Goal: Task Accomplishment & Management: Complete application form

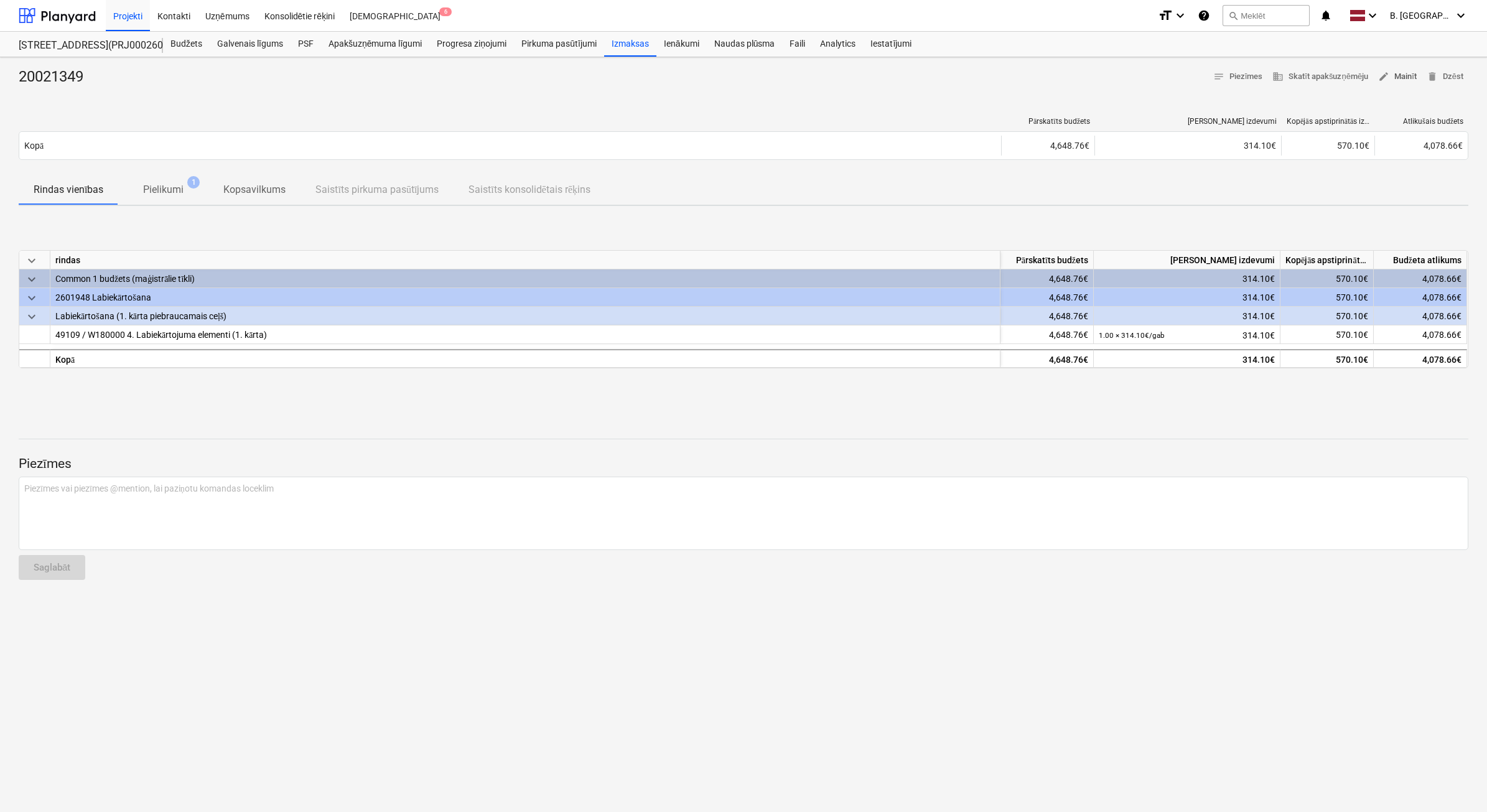
click at [1401, 79] on span "edit Mainīt" at bounding box center [1397, 77] width 39 height 14
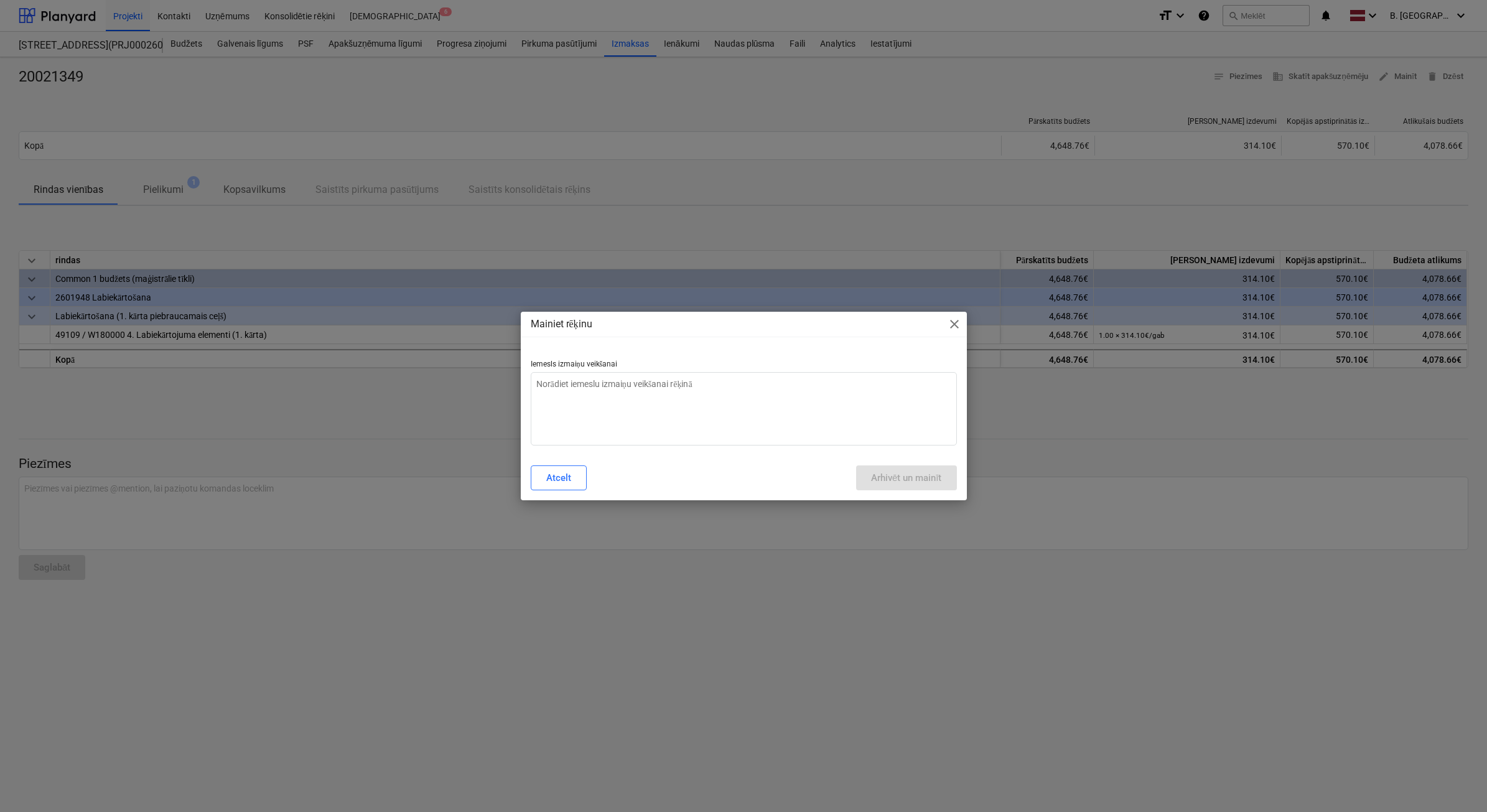
type textarea "x"
click at [828, 390] on textarea at bounding box center [744, 409] width 427 height 74
type textarea "N"
type textarea "x"
type textarea "Ne"
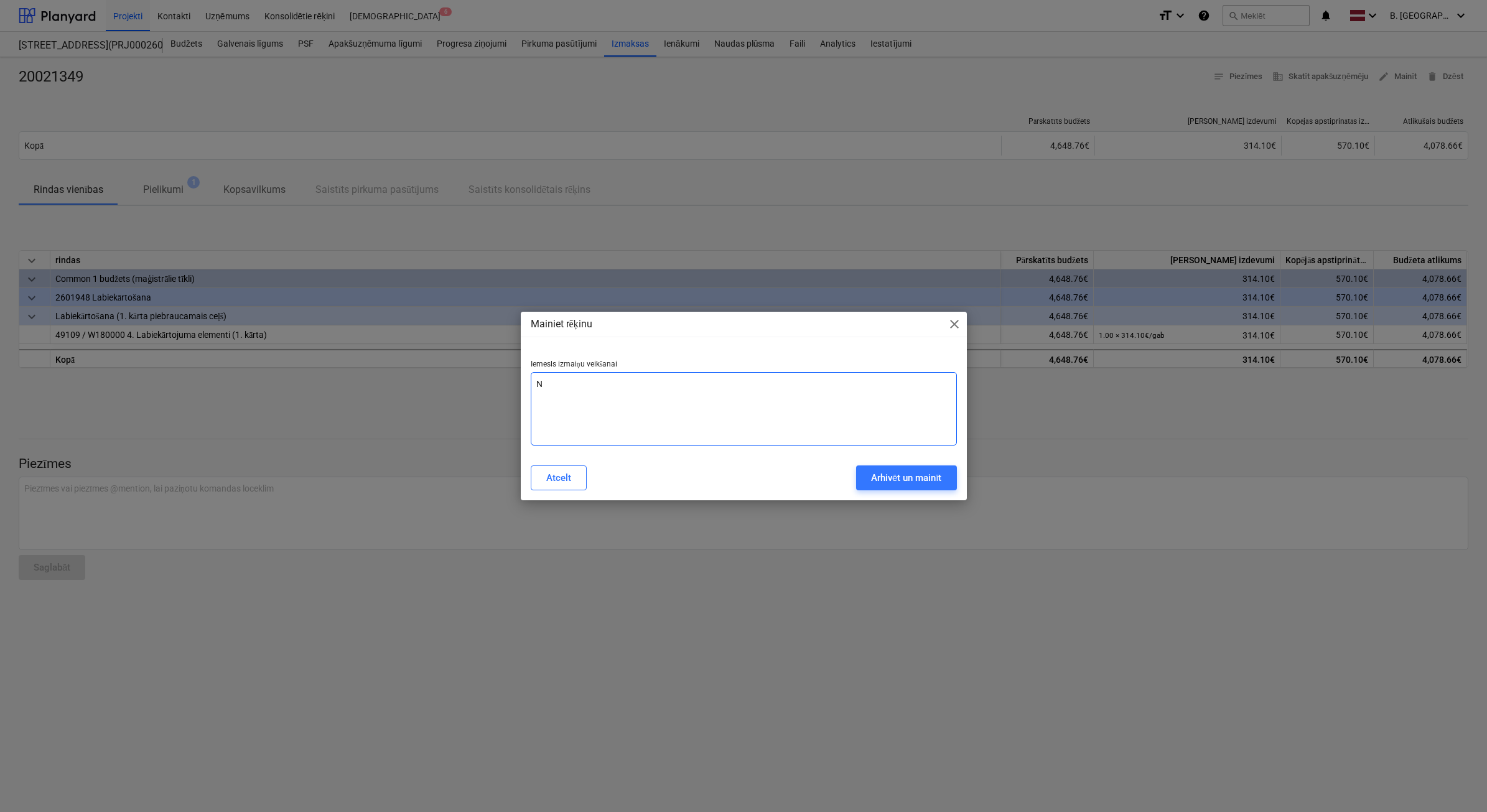
type textarea "x"
type textarea "Nep"
type textarea "x"
type textarea "Nepa"
type textarea "x"
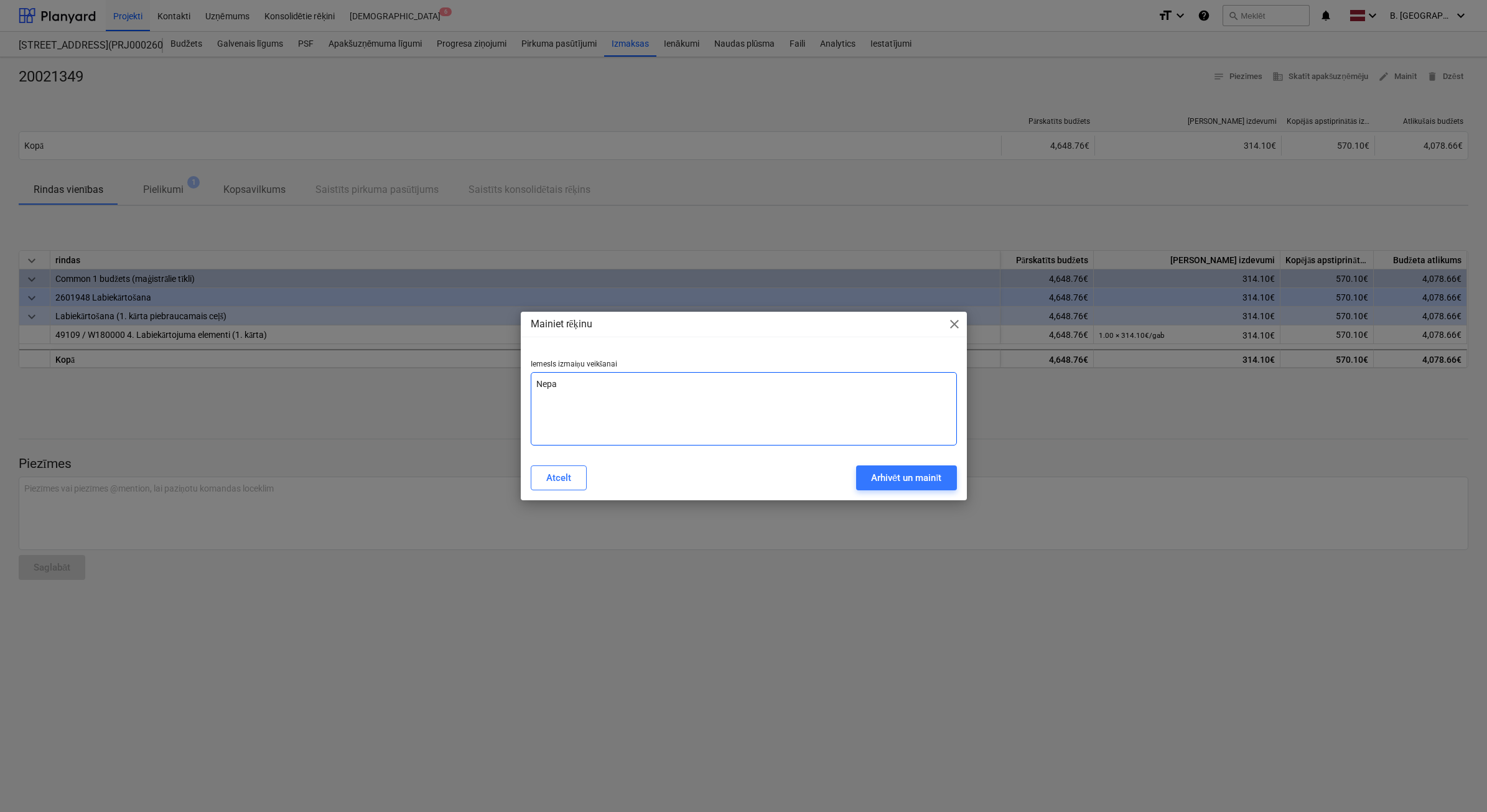
type textarea "Nepar"
type textarea "x"
type textarea "Nepare"
type textarea "x"
type textarea "Neparei"
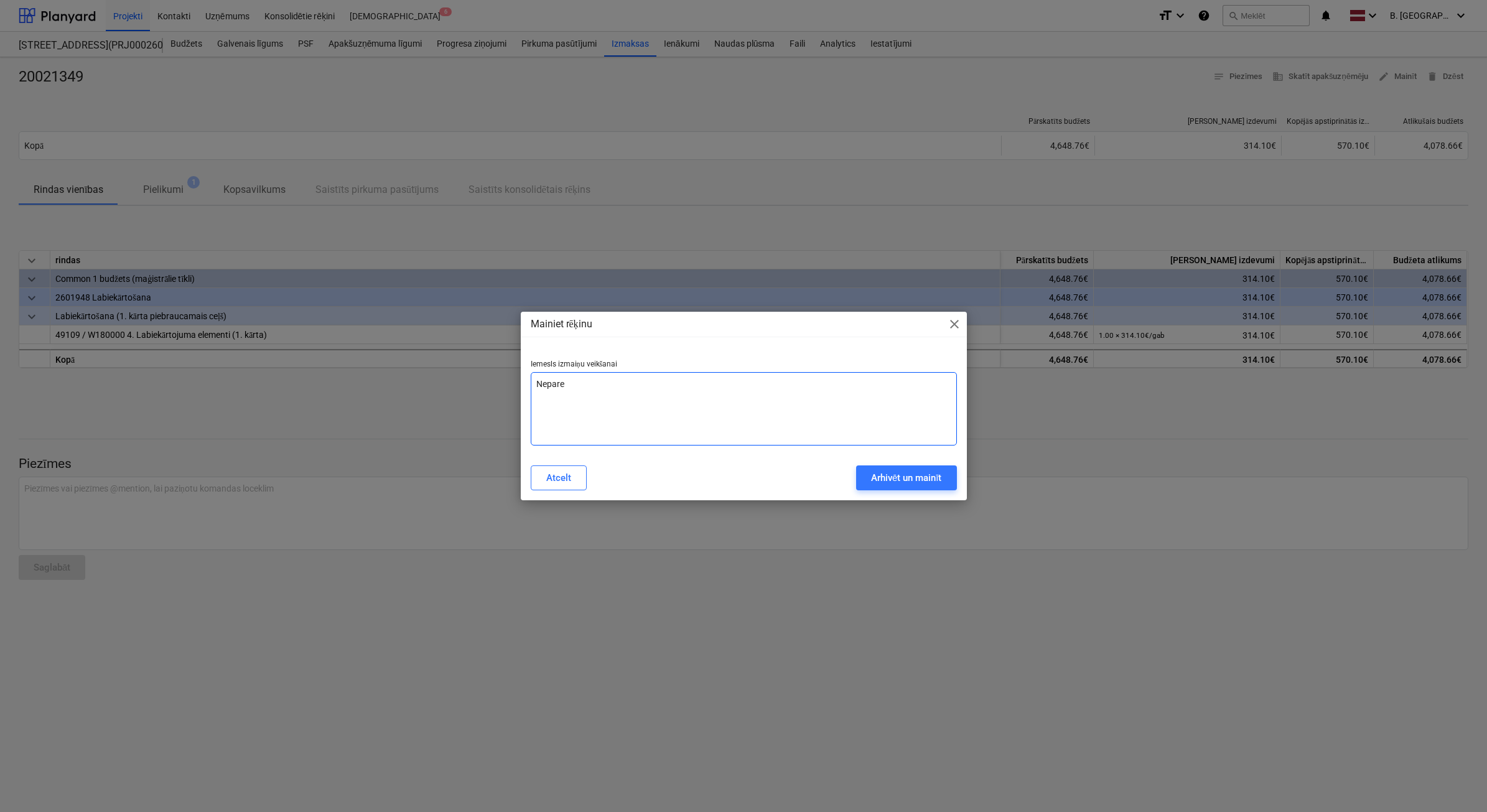
type textarea "x"
type textarea "Nepareiz"
type textarea "x"
type textarea "Nepareiza"
type textarea "x"
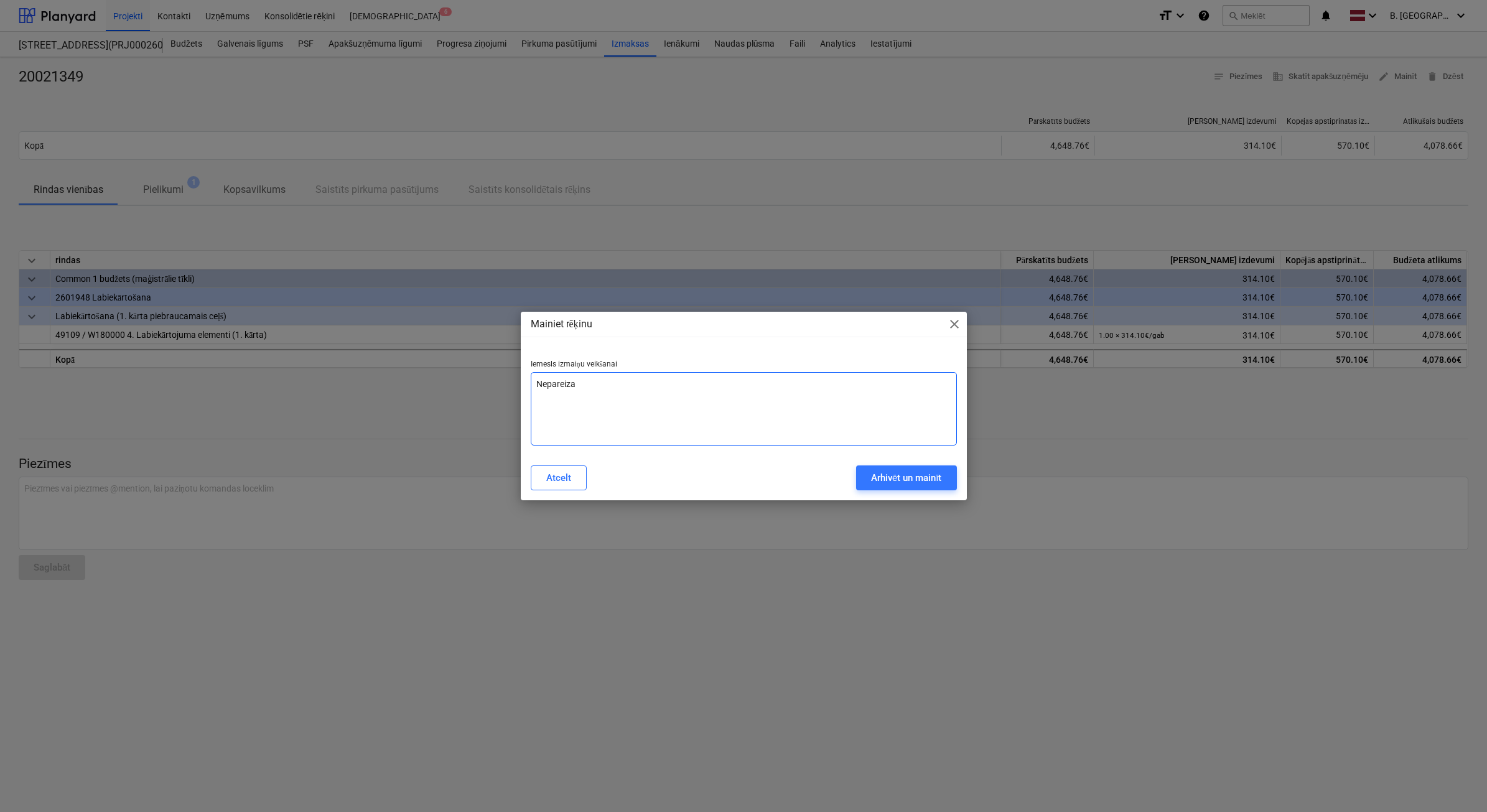
type textarea "Nepareiza"
type textarea "x"
type textarea "Nepareiza s"
type textarea "x"
type textarea "Nepareiza su"
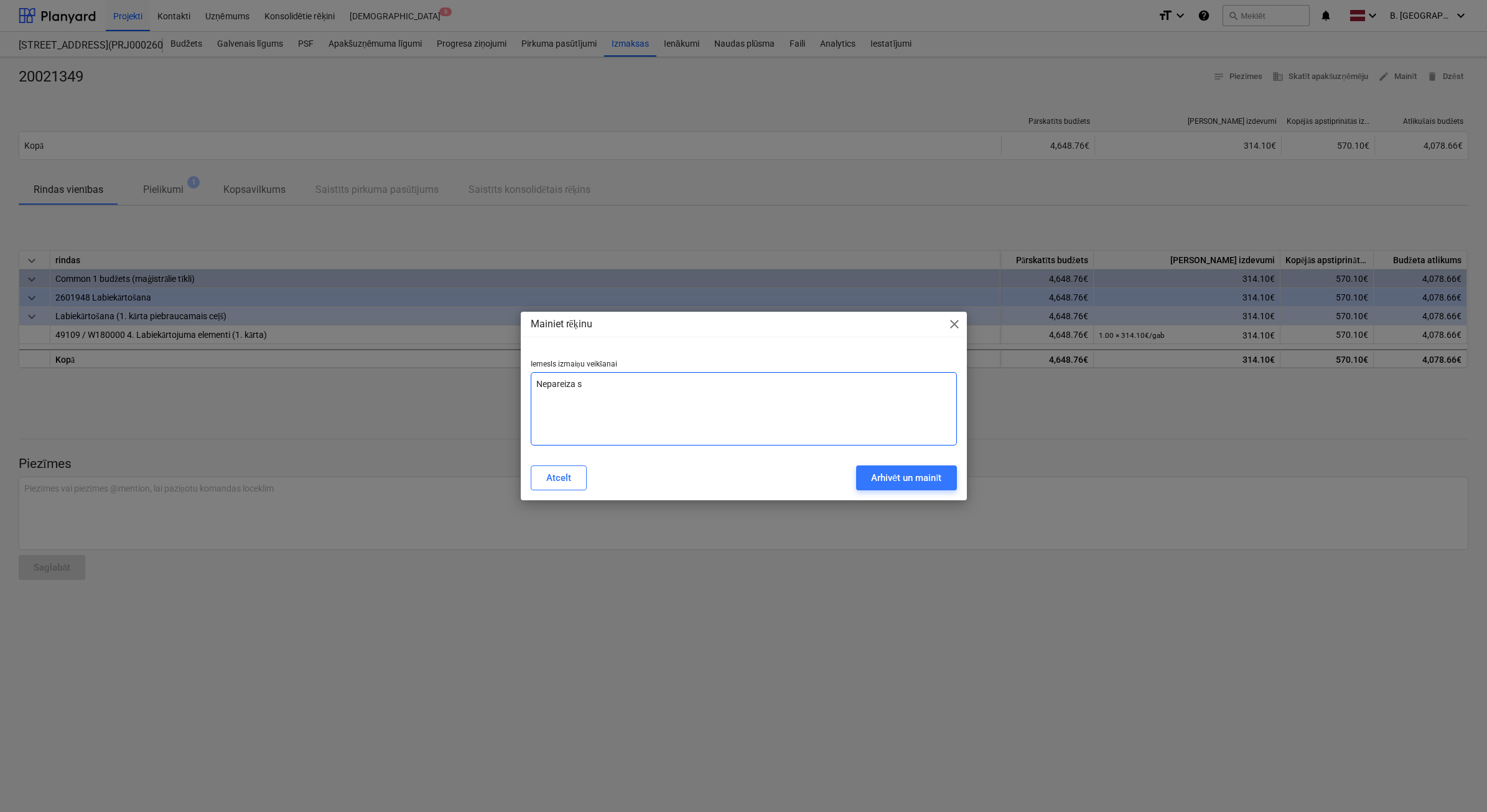
type textarea "x"
type textarea "Nepareiza sum"
type textarea "x"
type textarea "Nepareiza summ"
type textarea "x"
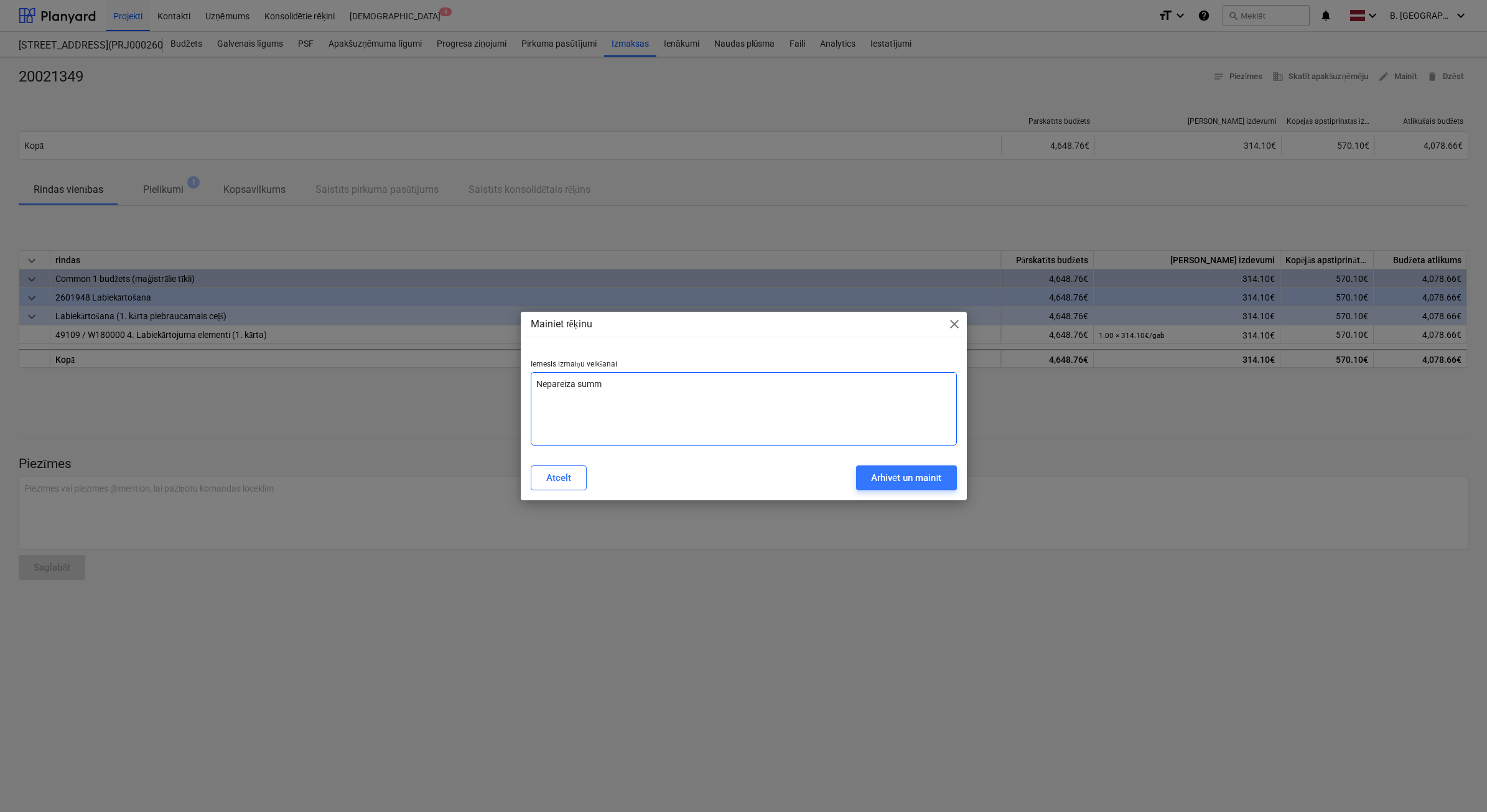
type textarea "Nepareiza summa"
type textarea "x"
type textarea "Nepareiza summa"
click at [937, 485] on div "Arhivēt un mainīt" at bounding box center [906, 477] width 71 height 16
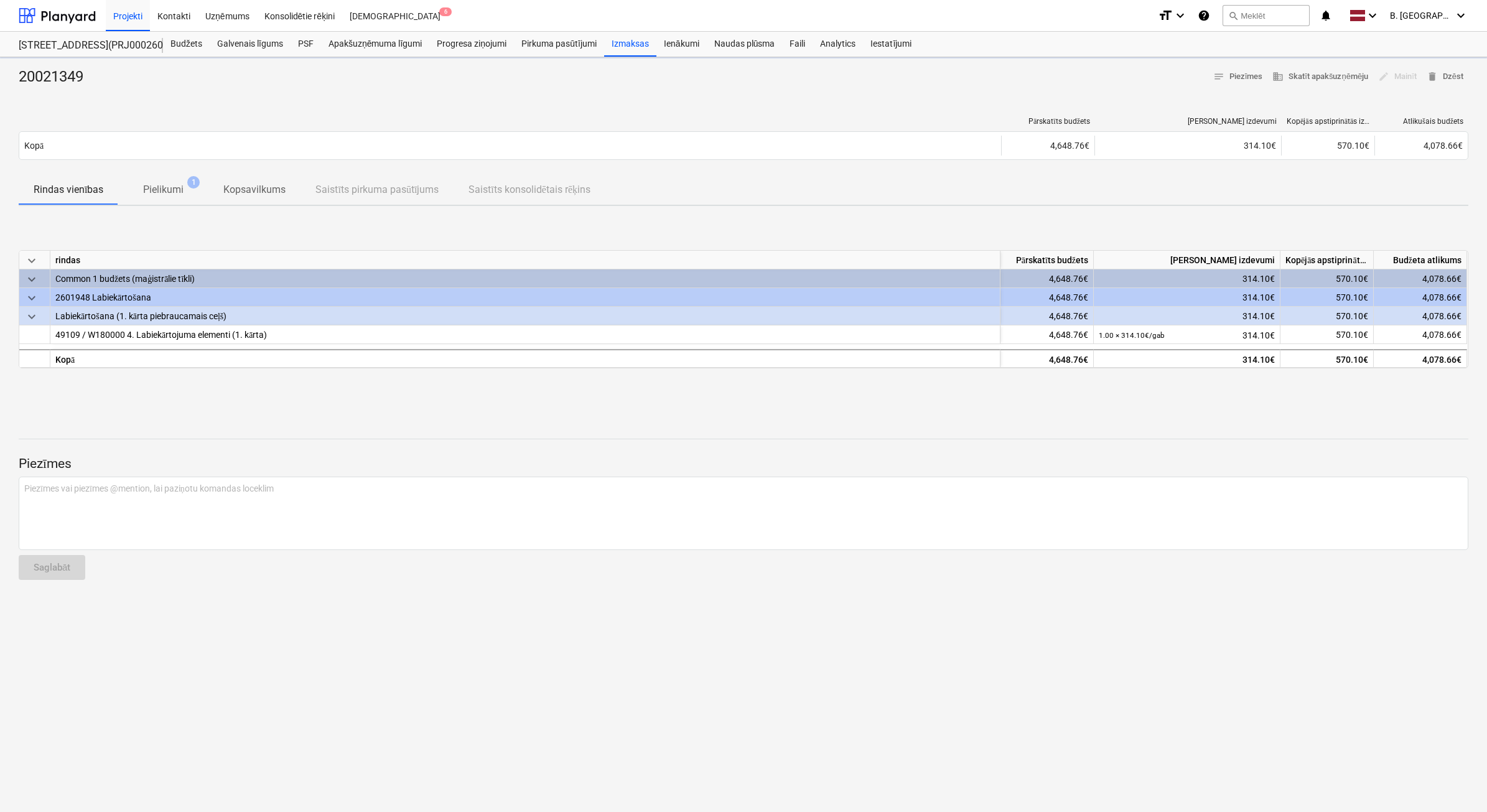
type textarea "x"
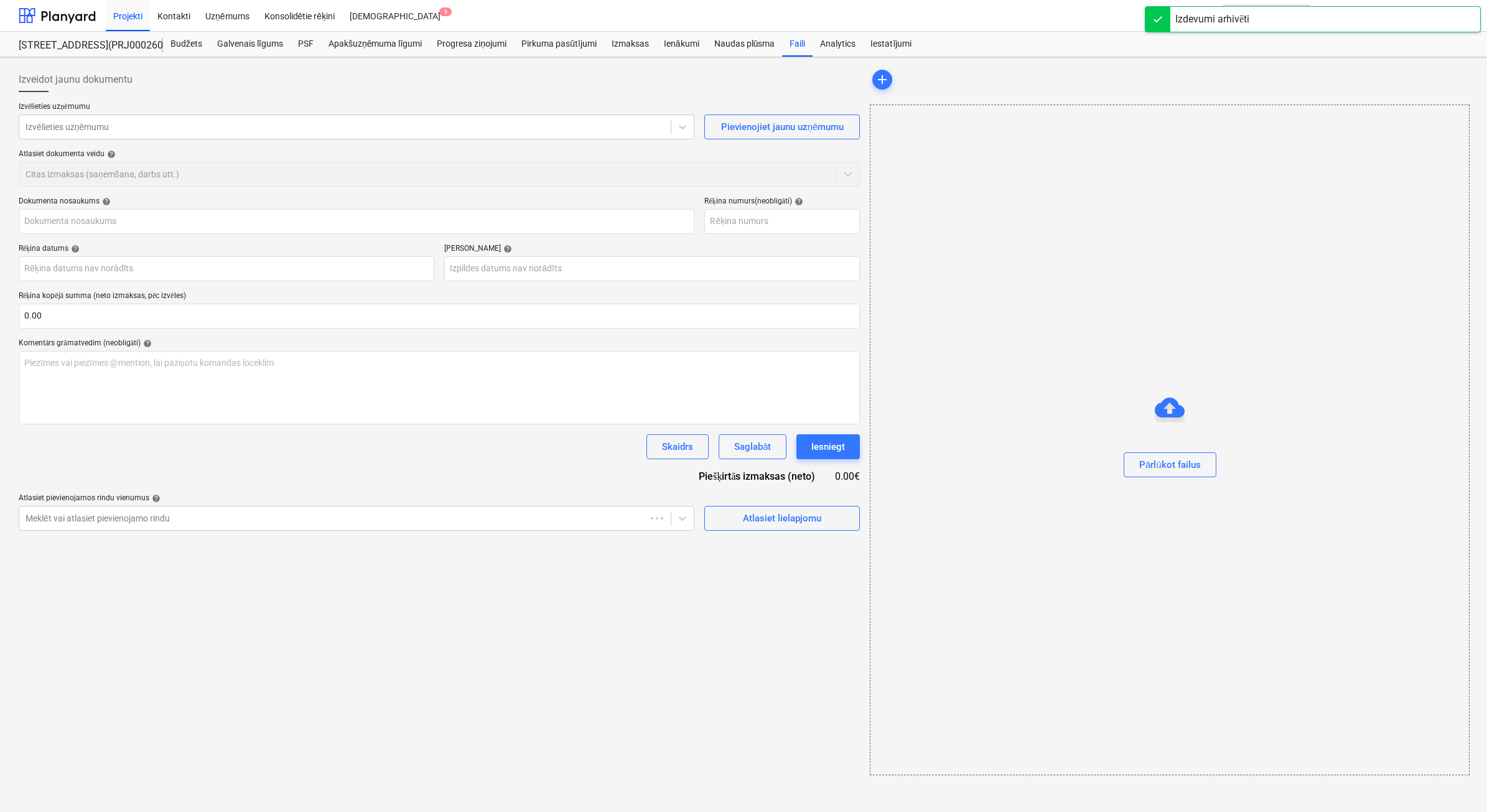
type input "20021349"
type input "[DATE]"
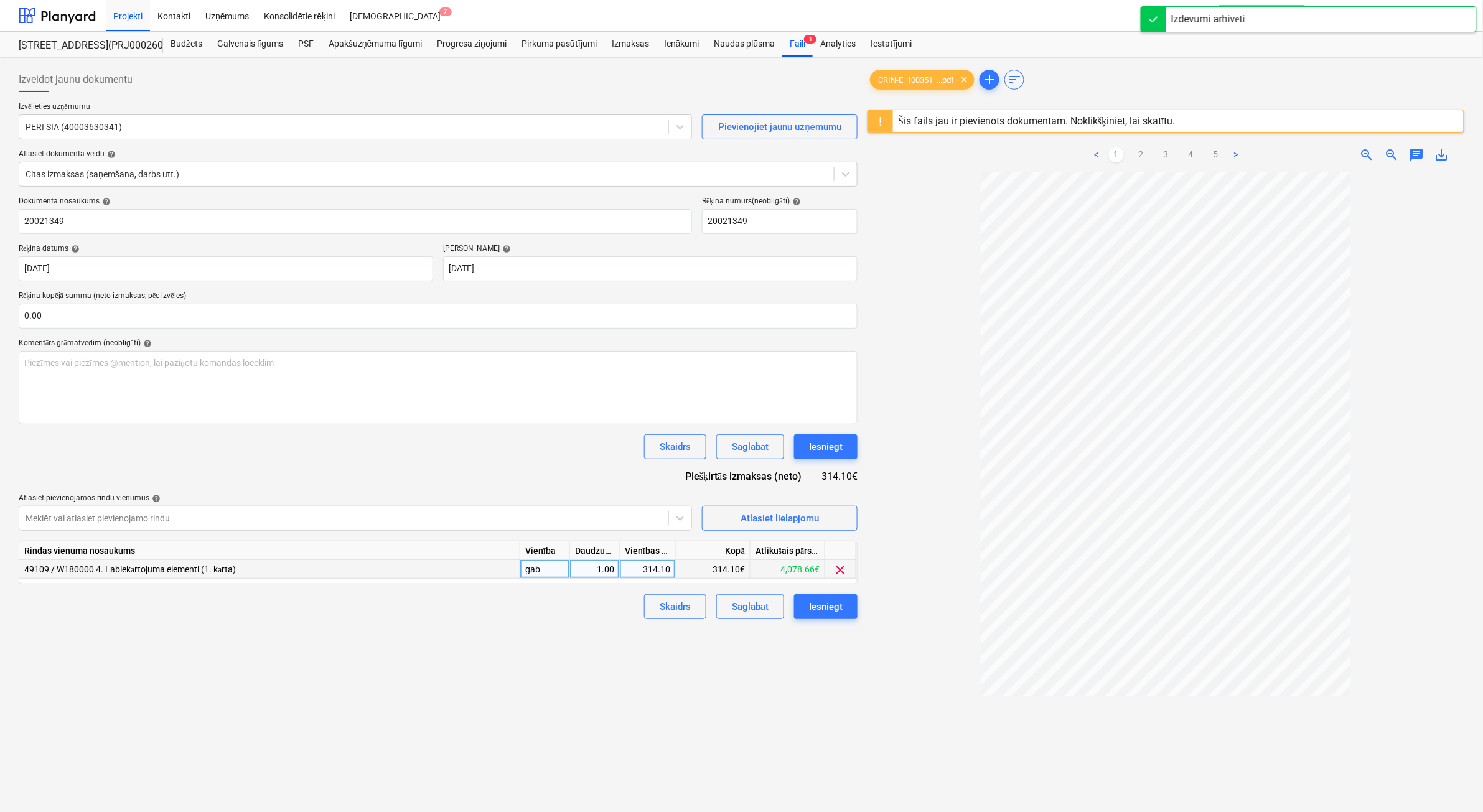
click at [651, 572] on div "314.10" at bounding box center [647, 569] width 45 height 18
click at [659, 568] on input "314.1" at bounding box center [647, 569] width 55 height 18
click at [667, 568] on input "314.1" at bounding box center [647, 569] width 55 height 18
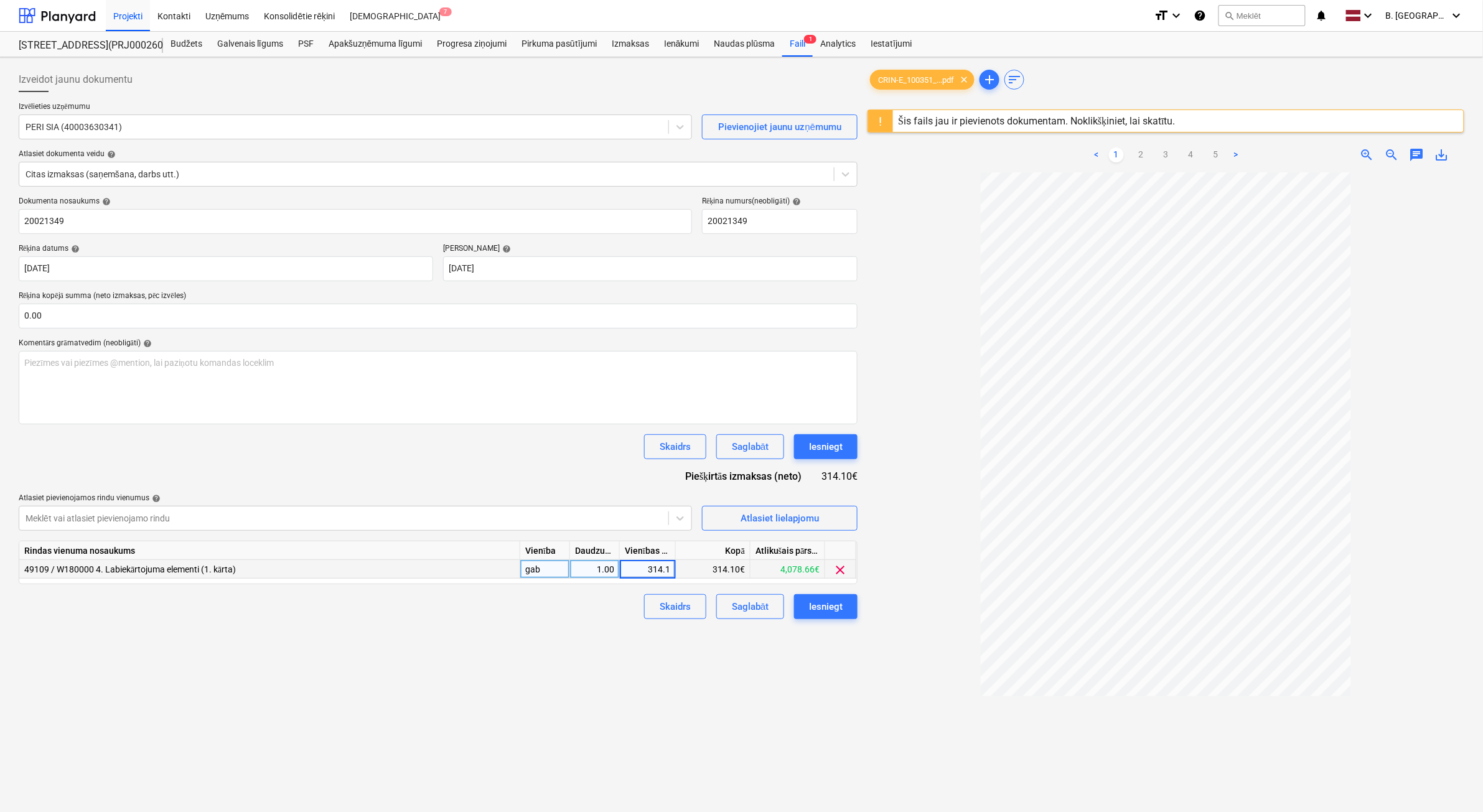
click at [657, 569] on input "314.1" at bounding box center [647, 569] width 55 height 18
click at [664, 567] on input "314.1" at bounding box center [647, 569] width 55 height 18
type input "317.1"
click at [816, 608] on div "Iesniegt" at bounding box center [826, 606] width 34 height 16
